Goal: Task Accomplishment & Management: Complete application form

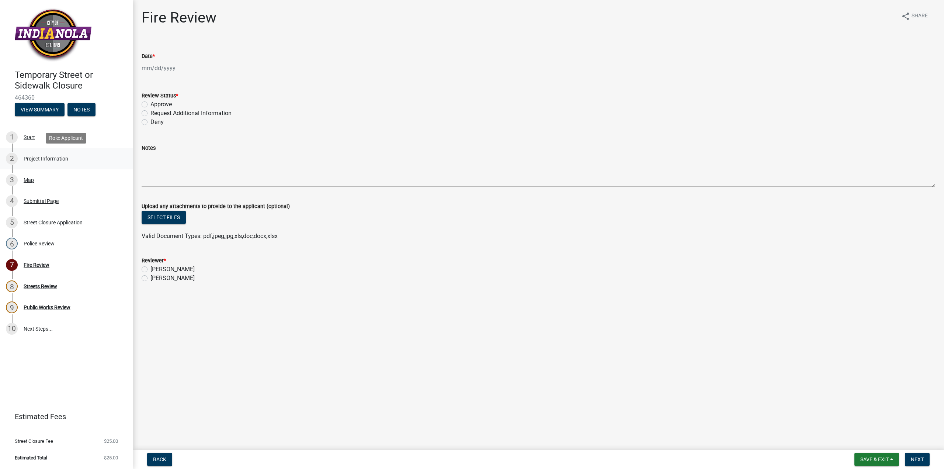
click at [45, 158] on div "Project Information" at bounding box center [46, 158] width 45 height 5
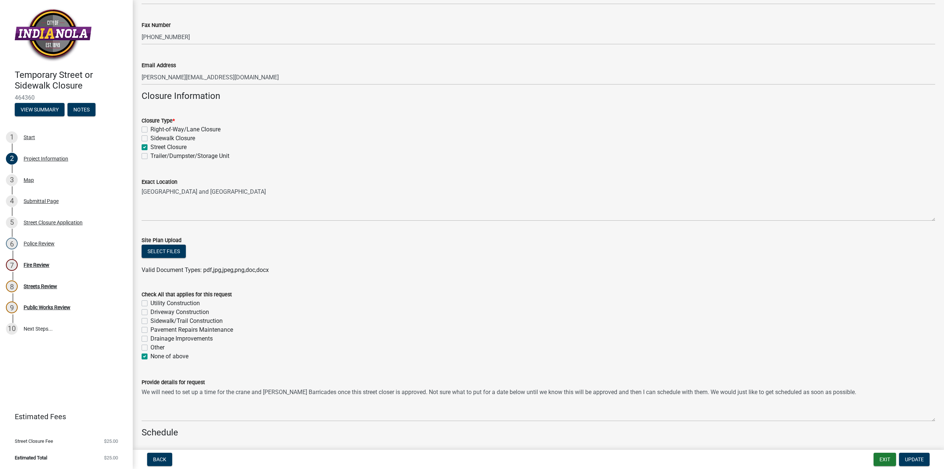
scroll to position [332, 0]
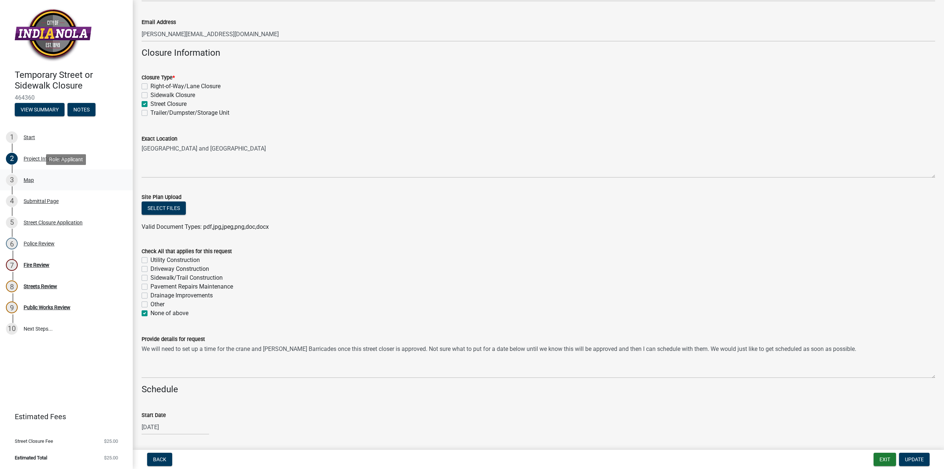
click at [30, 182] on div "Map" at bounding box center [29, 179] width 10 height 5
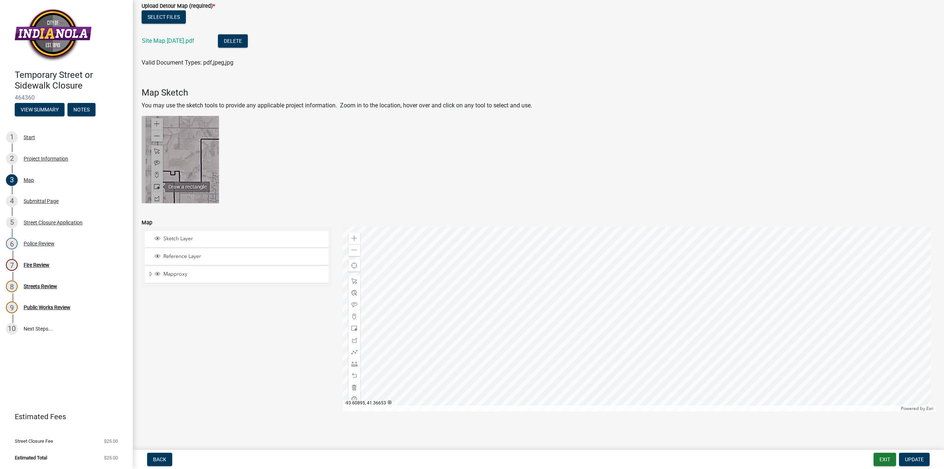
scroll to position [0, 0]
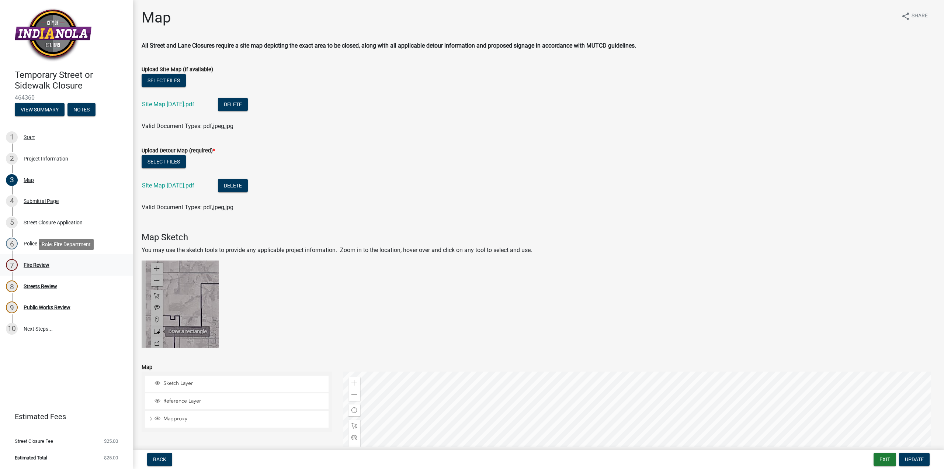
click at [31, 264] on div "Fire Review" at bounding box center [37, 264] width 26 height 5
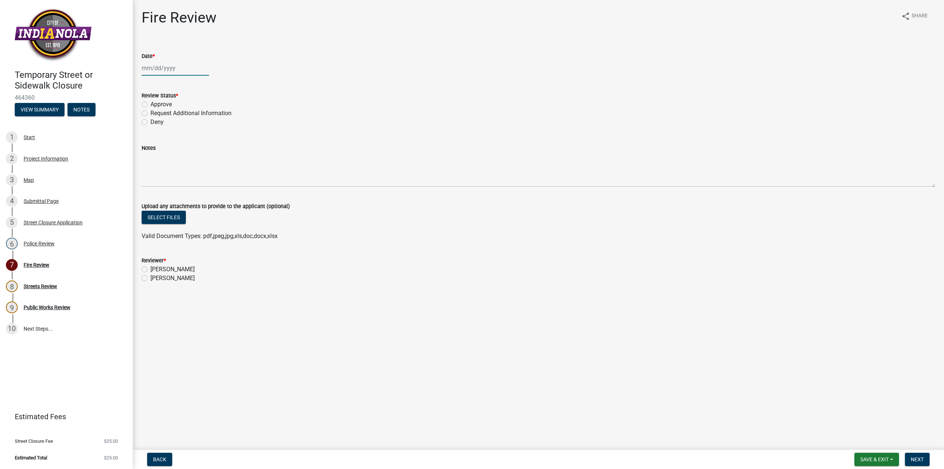
click at [151, 66] on div at bounding box center [176, 67] width 68 height 15
select select "8"
select select "2025"
click at [197, 128] on div "15" at bounding box center [196, 131] width 12 height 12
type input "[DATE]"
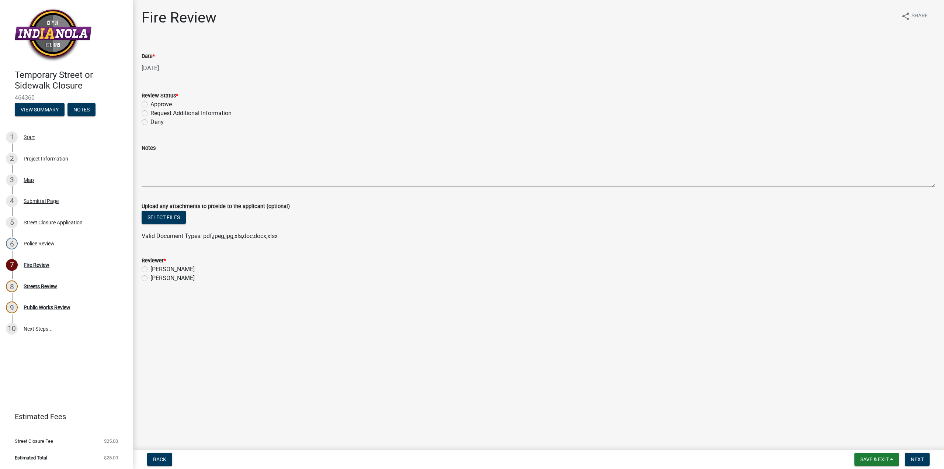
click at [151, 104] on label "Approve" at bounding box center [161, 104] width 21 height 9
click at [151, 104] on input "Approve" at bounding box center [153, 102] width 5 height 5
radio input "true"
click at [151, 279] on label "[PERSON_NAME]" at bounding box center [173, 278] width 44 height 9
click at [151, 279] on input "[PERSON_NAME]" at bounding box center [153, 276] width 5 height 5
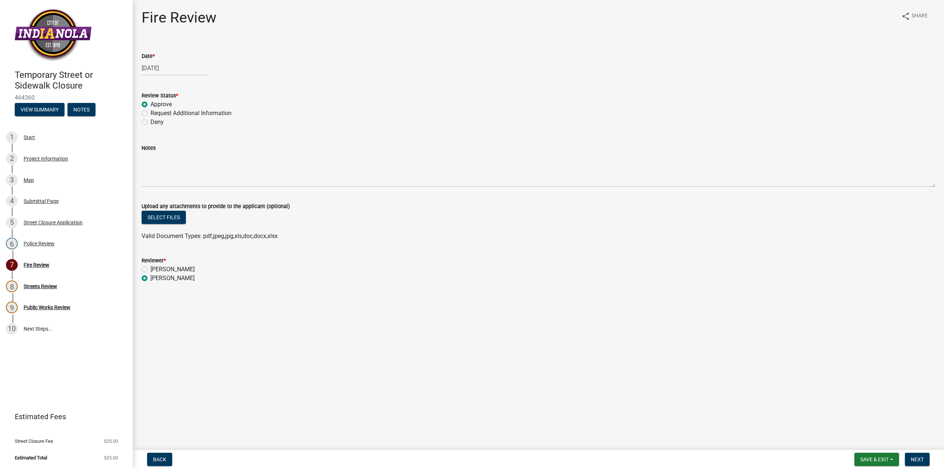
radio input "true"
click at [914, 464] on button "Next" at bounding box center [917, 459] width 25 height 13
